Goal: Find specific page/section

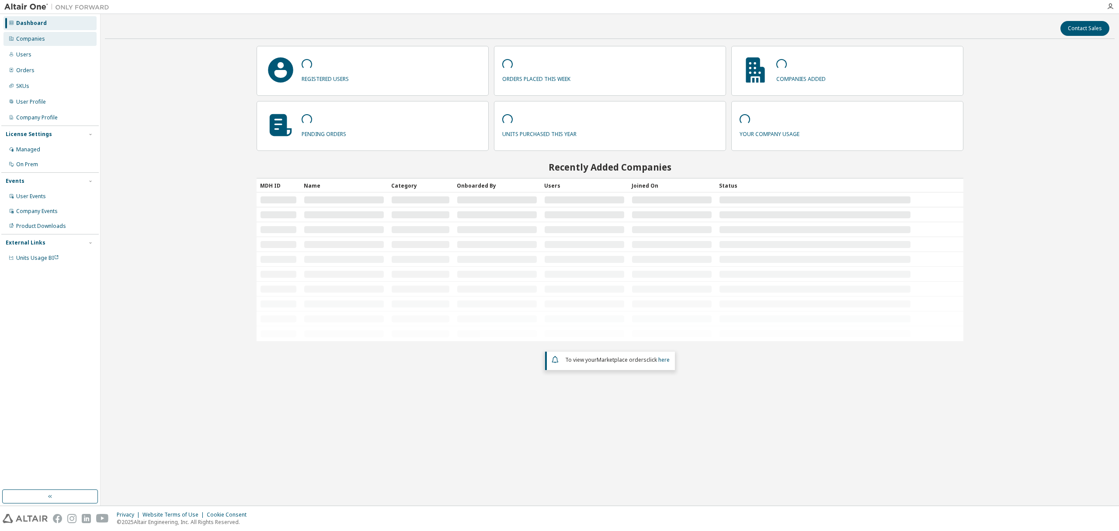
click at [52, 39] on div "Companies" at bounding box center [49, 39] width 93 height 14
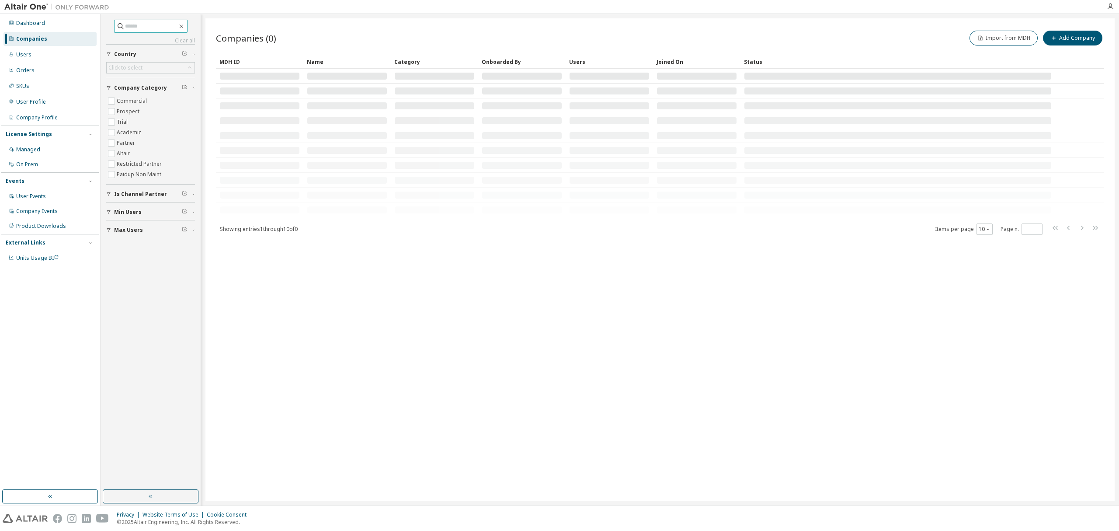
click at [129, 25] on input "text" at bounding box center [151, 26] width 52 height 9
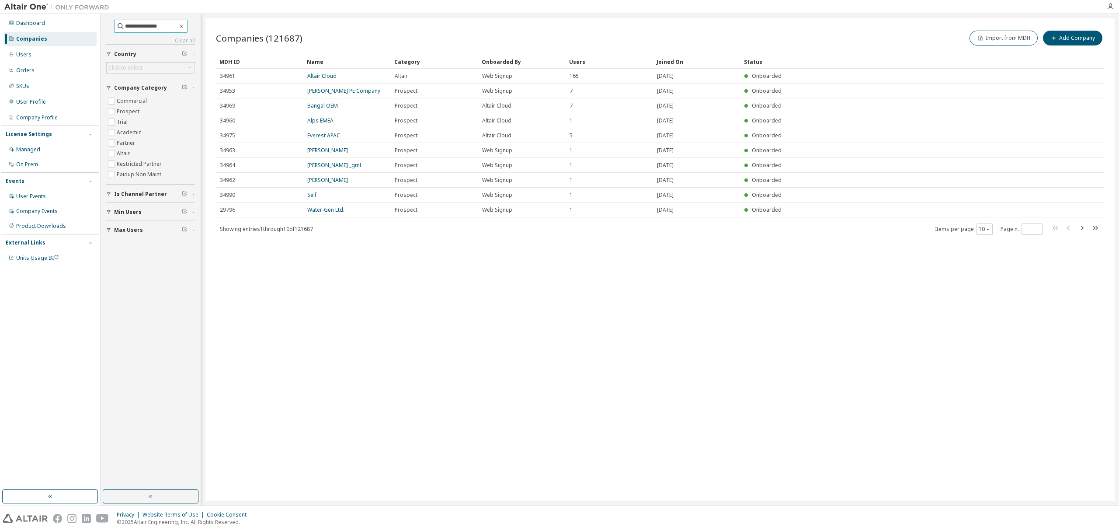
type input "**********"
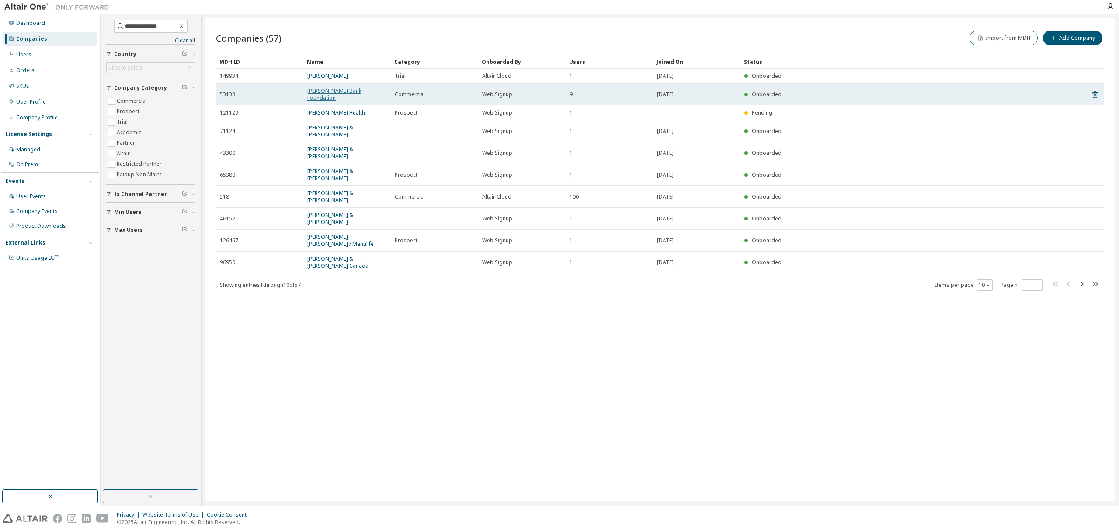
click at [332, 94] on link "Hancock Bank Foundation" at bounding box center [334, 94] width 54 height 14
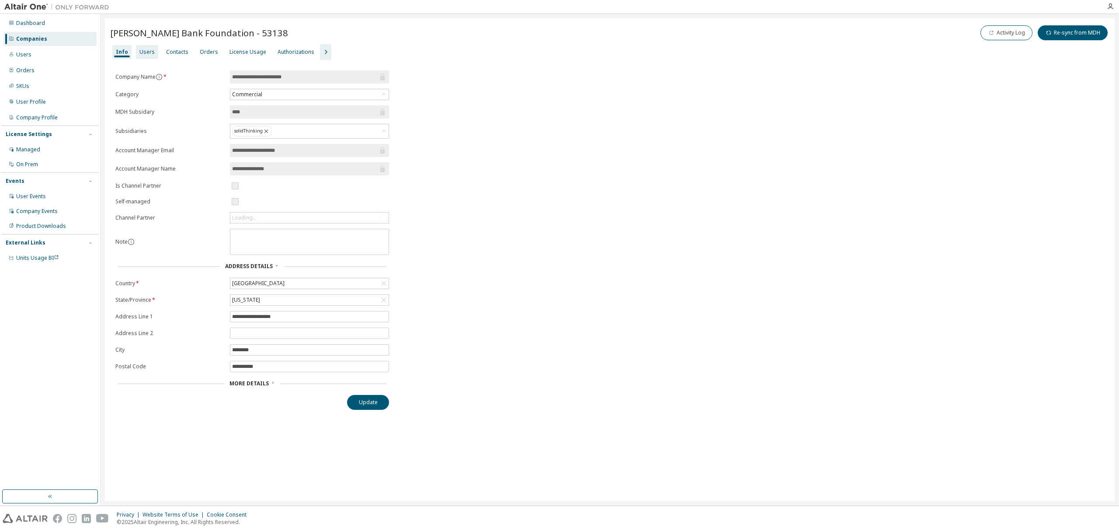
click at [142, 50] on div "Users" at bounding box center [146, 52] width 15 height 7
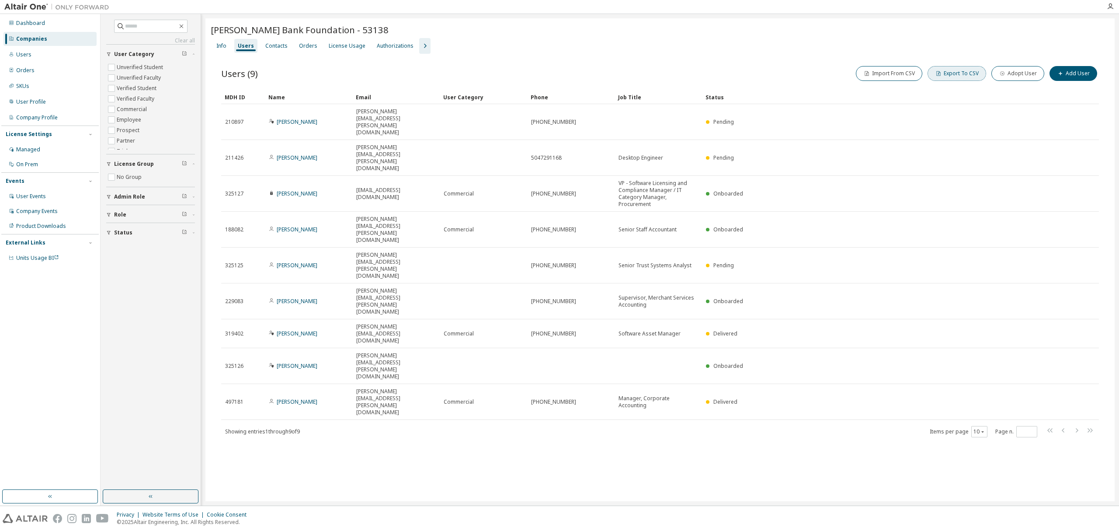
click at [942, 73] on span "button" at bounding box center [938, 73] width 7 height 7
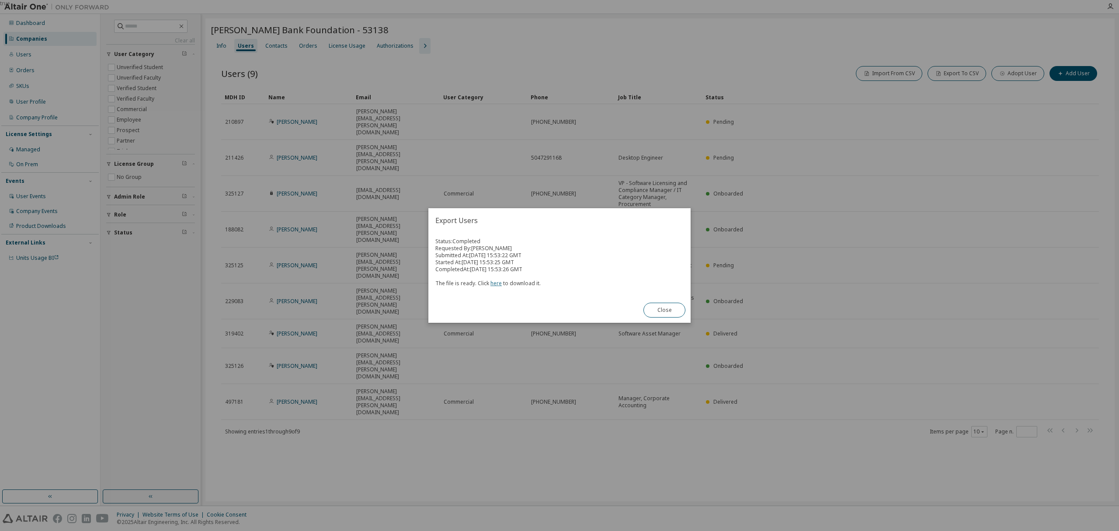
click at [495, 282] on link "here" at bounding box center [495, 282] width 11 height 7
